Goal: Information Seeking & Learning: Check status

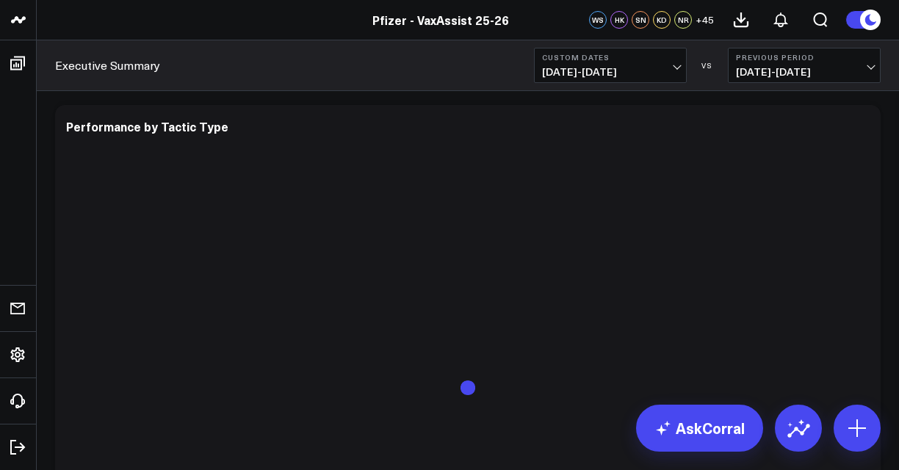
scroll to position [4297, 0]
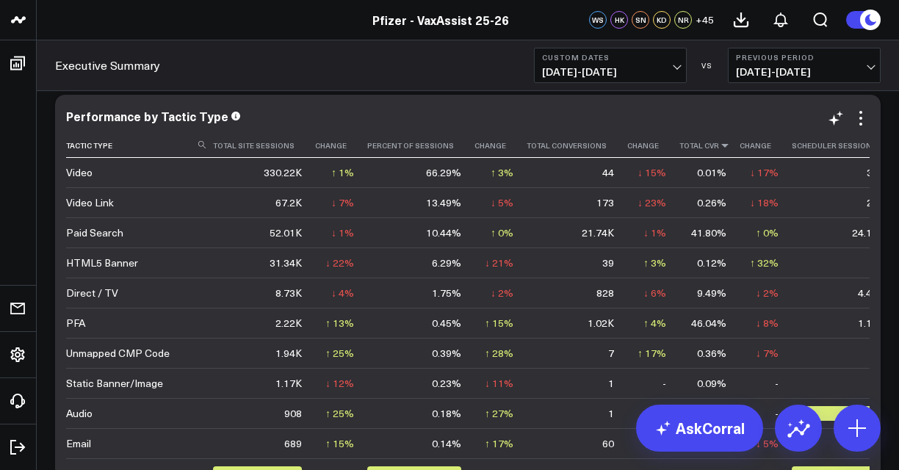
click at [719, 145] on icon at bounding box center [725, 145] width 12 height 9
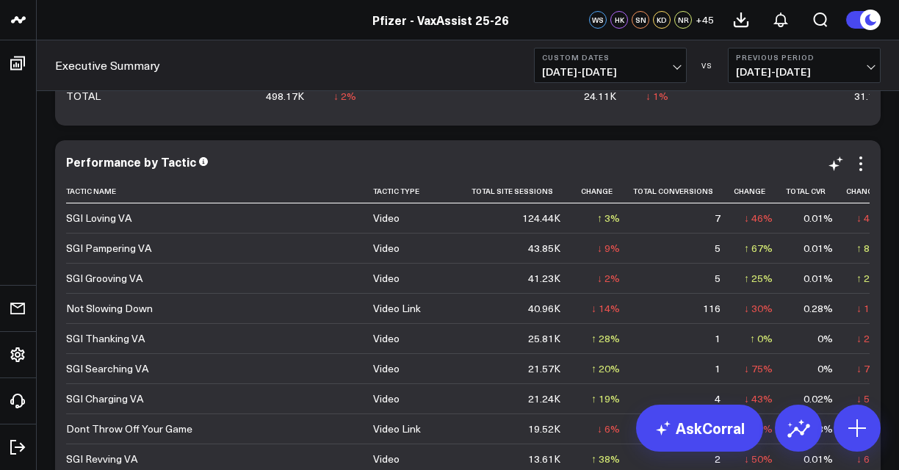
scroll to position [4838, 0]
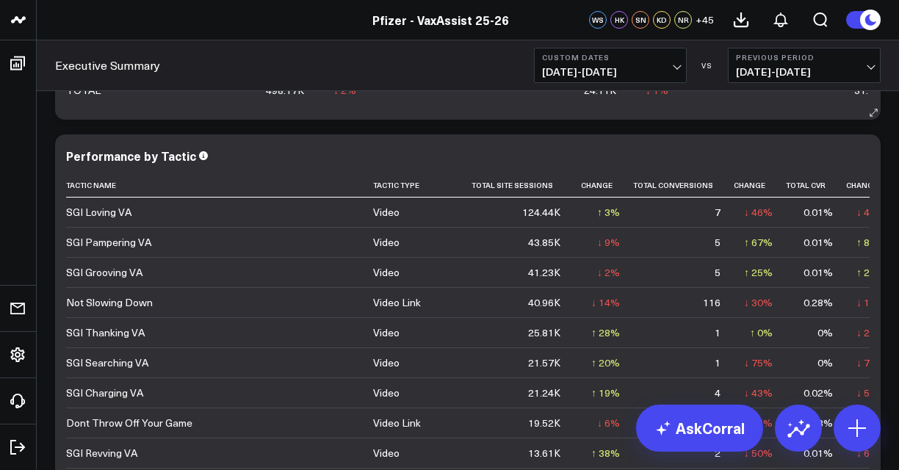
drag, startPoint x: 76, startPoint y: 23, endPoint x: 499, endPoint y: 94, distance: 428.7
click at [499, 94] on td at bounding box center [500, 89] width 52 height 32
click at [825, 186] on icon at bounding box center [831, 185] width 12 height 9
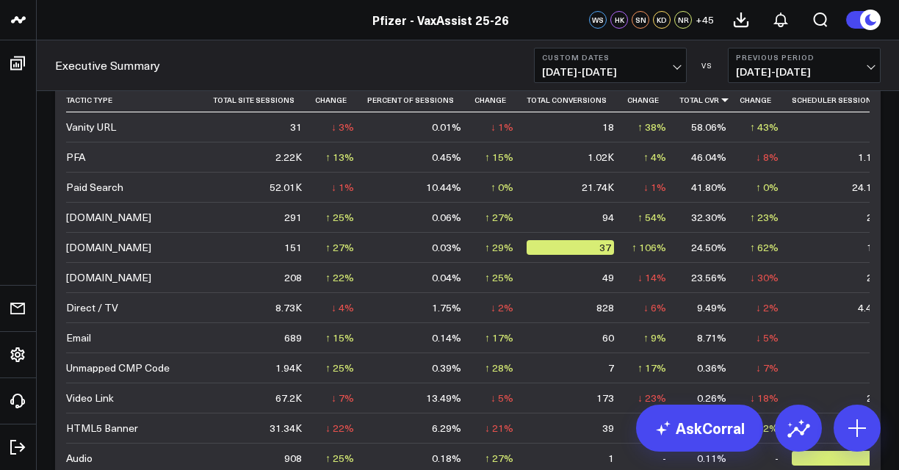
scroll to position [4245, 0]
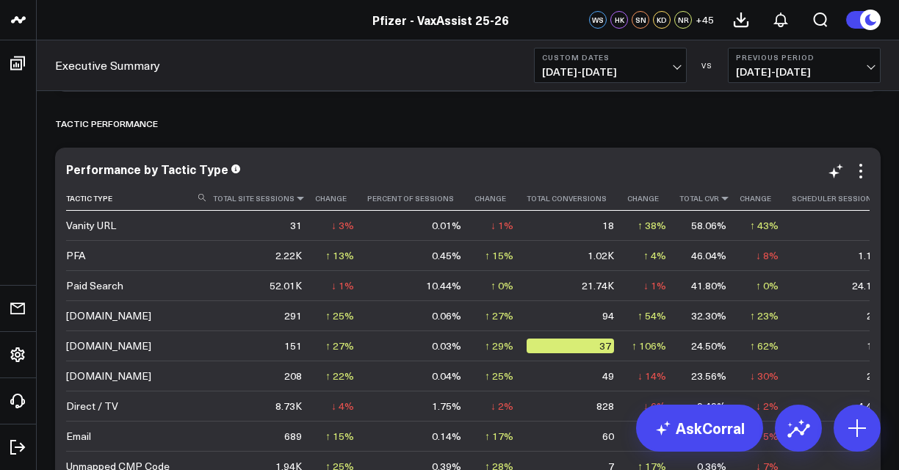
click at [294, 200] on icon at bounding box center [300, 198] width 12 height 9
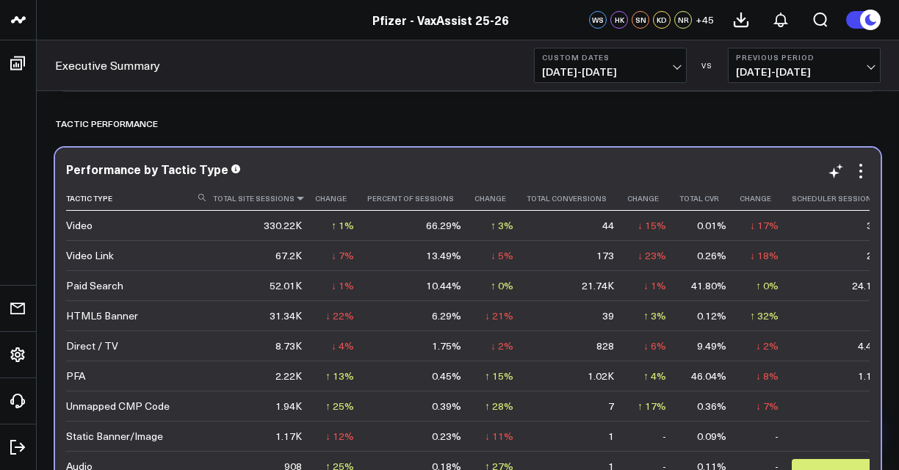
click at [294, 200] on icon at bounding box center [300, 198] width 12 height 9
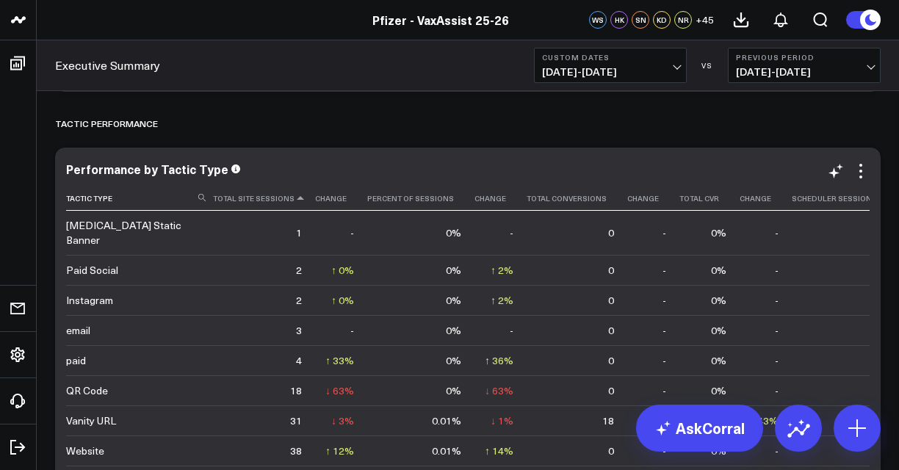
click at [294, 200] on icon at bounding box center [300, 198] width 12 height 9
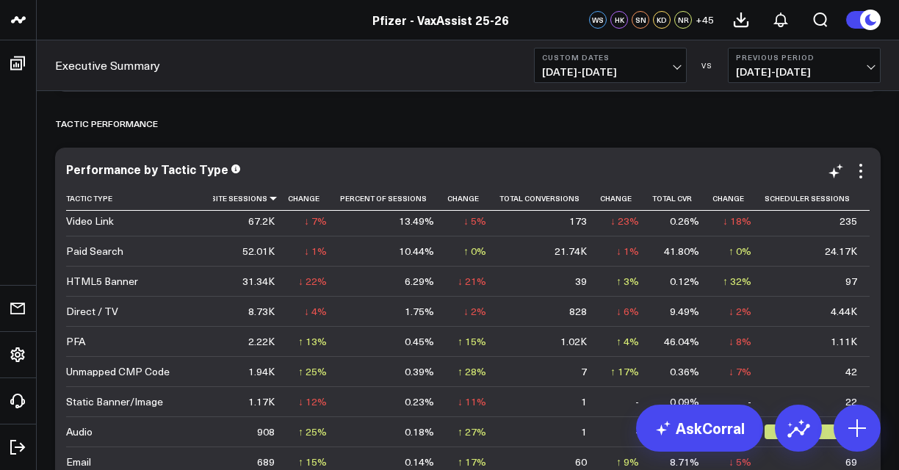
scroll to position [35, 28]
